Goal: Navigation & Orientation: Find specific page/section

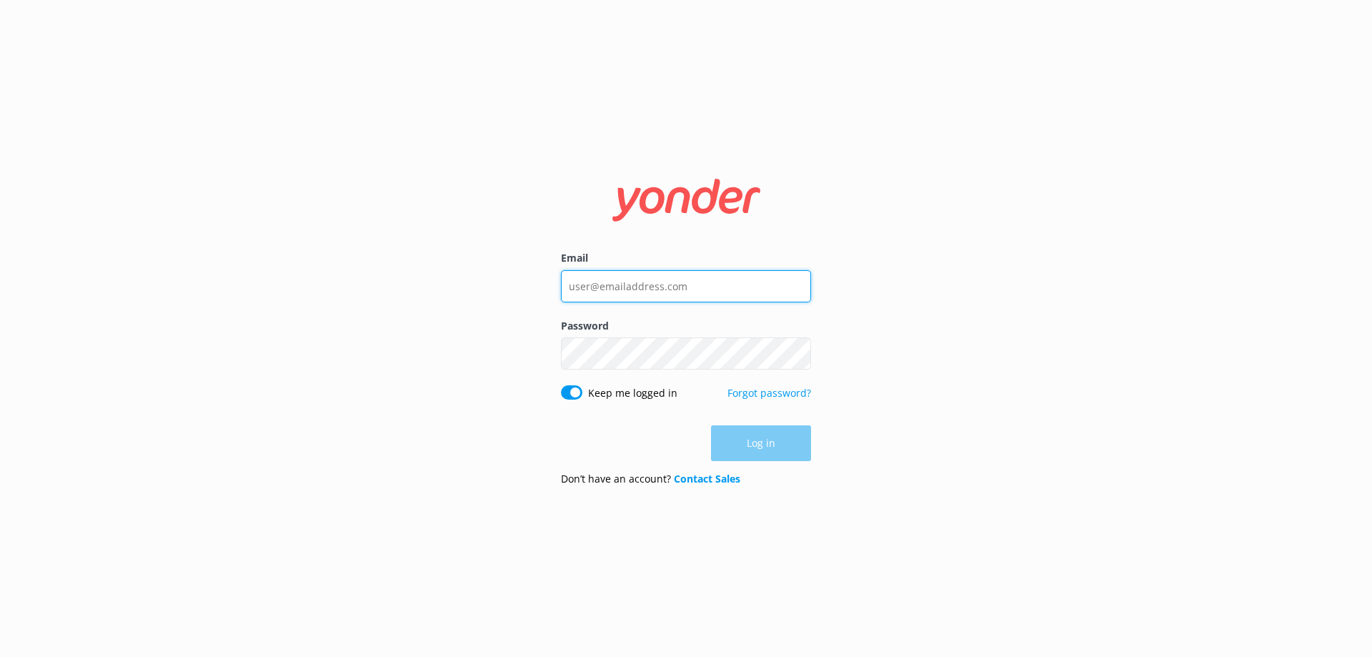
type input "[EMAIL_ADDRESS][DOMAIN_NAME]"
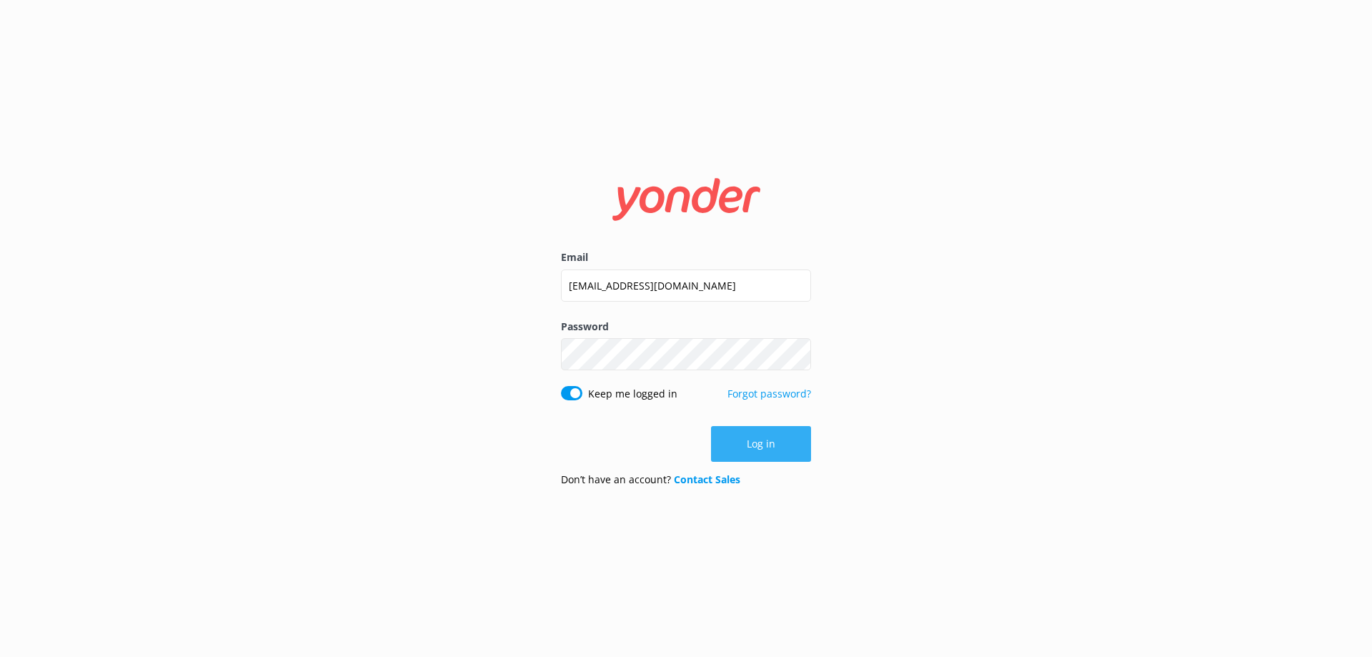
click at [762, 442] on button "Log in" at bounding box center [761, 444] width 100 height 36
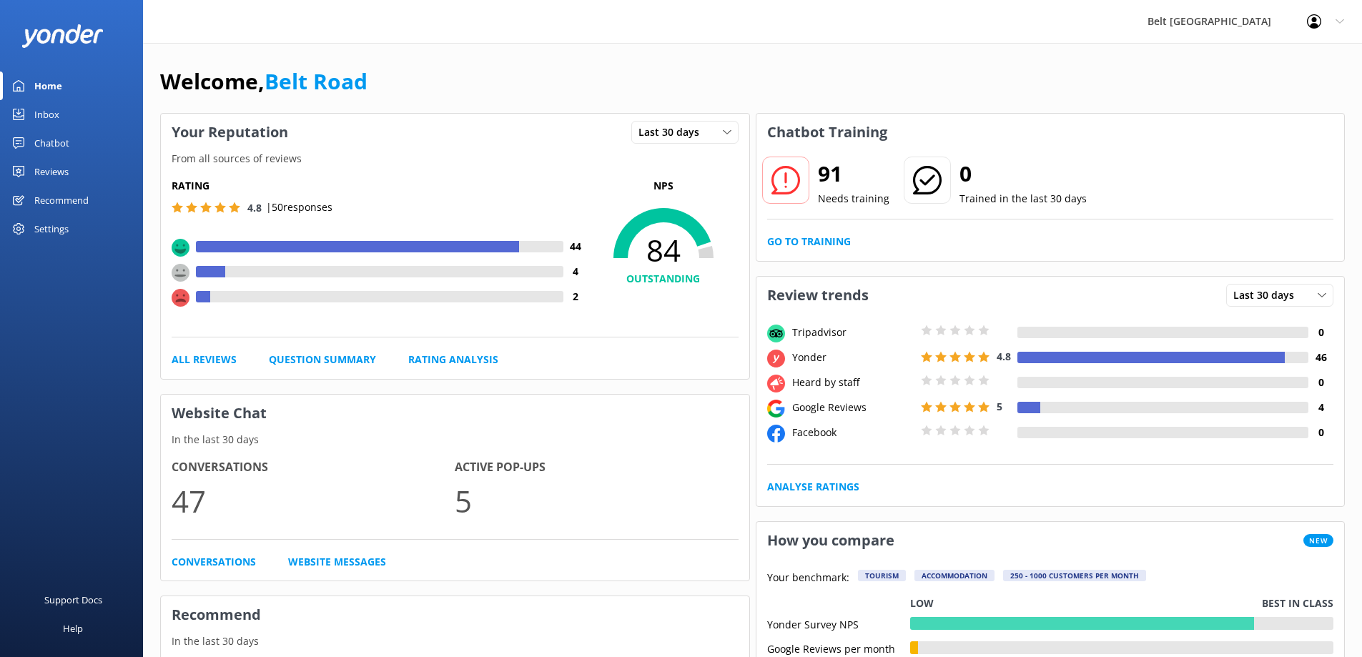
click at [54, 169] on div "Reviews" at bounding box center [51, 171] width 34 height 29
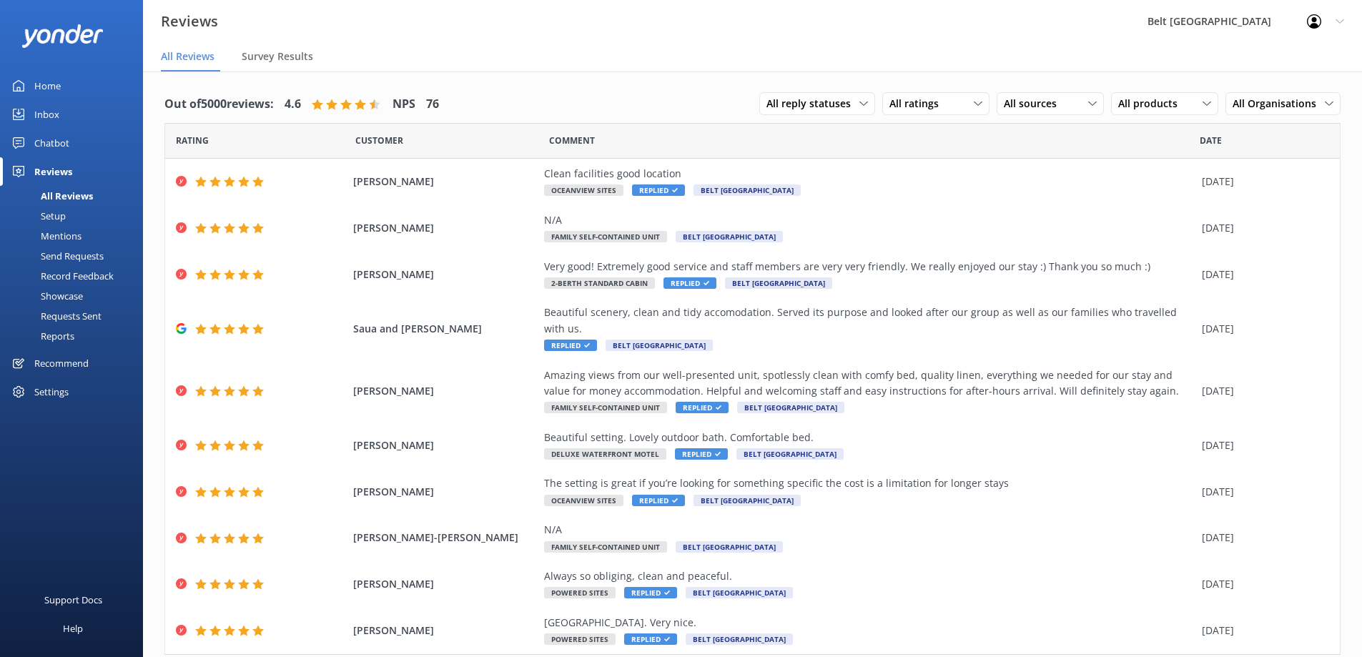
click at [52, 111] on div "Inbox" at bounding box center [46, 114] width 25 height 29
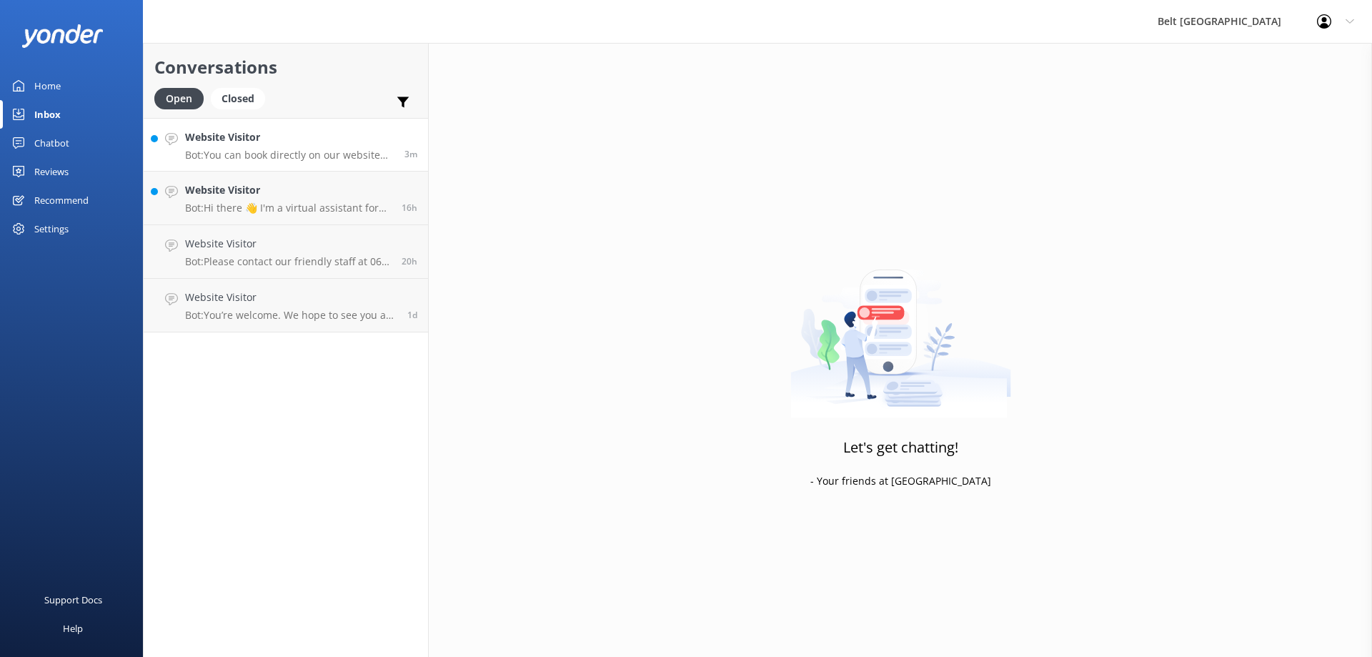
click at [332, 154] on p "Bot: You can book directly on our website for the best rates at [URL][DOMAIN_NA…" at bounding box center [289, 155] width 209 height 13
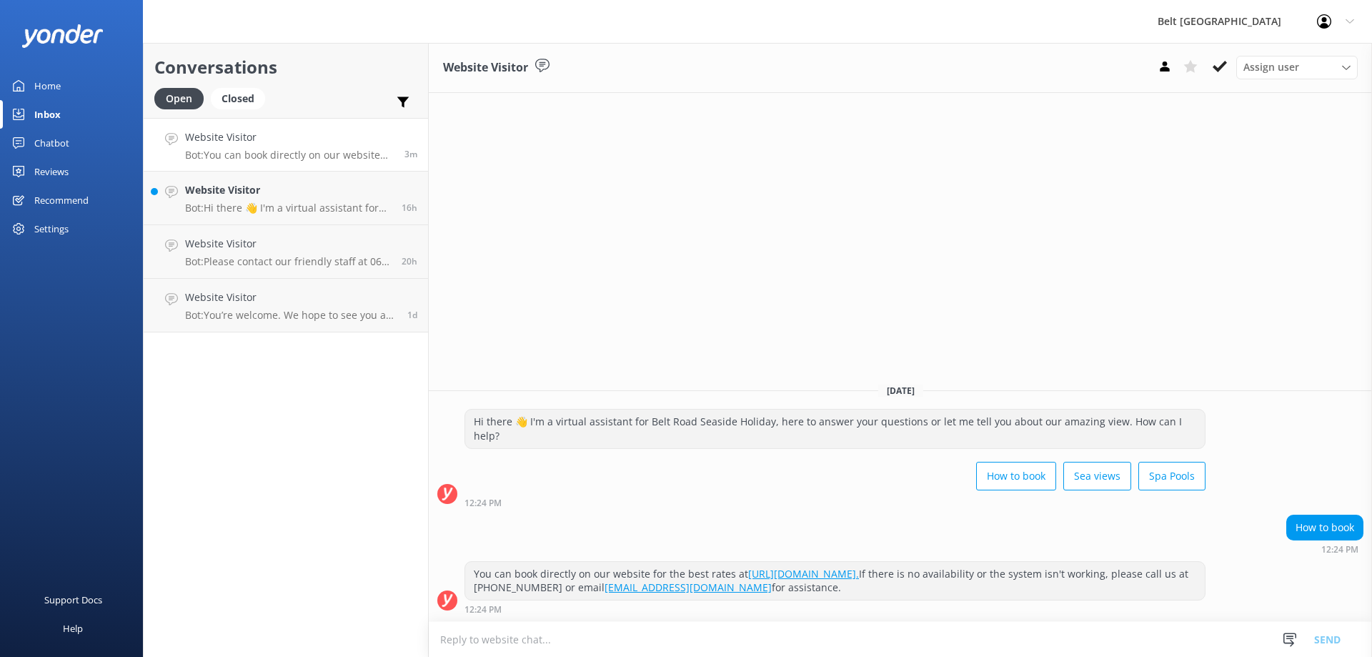
click at [46, 81] on div "Home" at bounding box center [47, 85] width 26 height 29
